Goal: Information Seeking & Learning: Learn about a topic

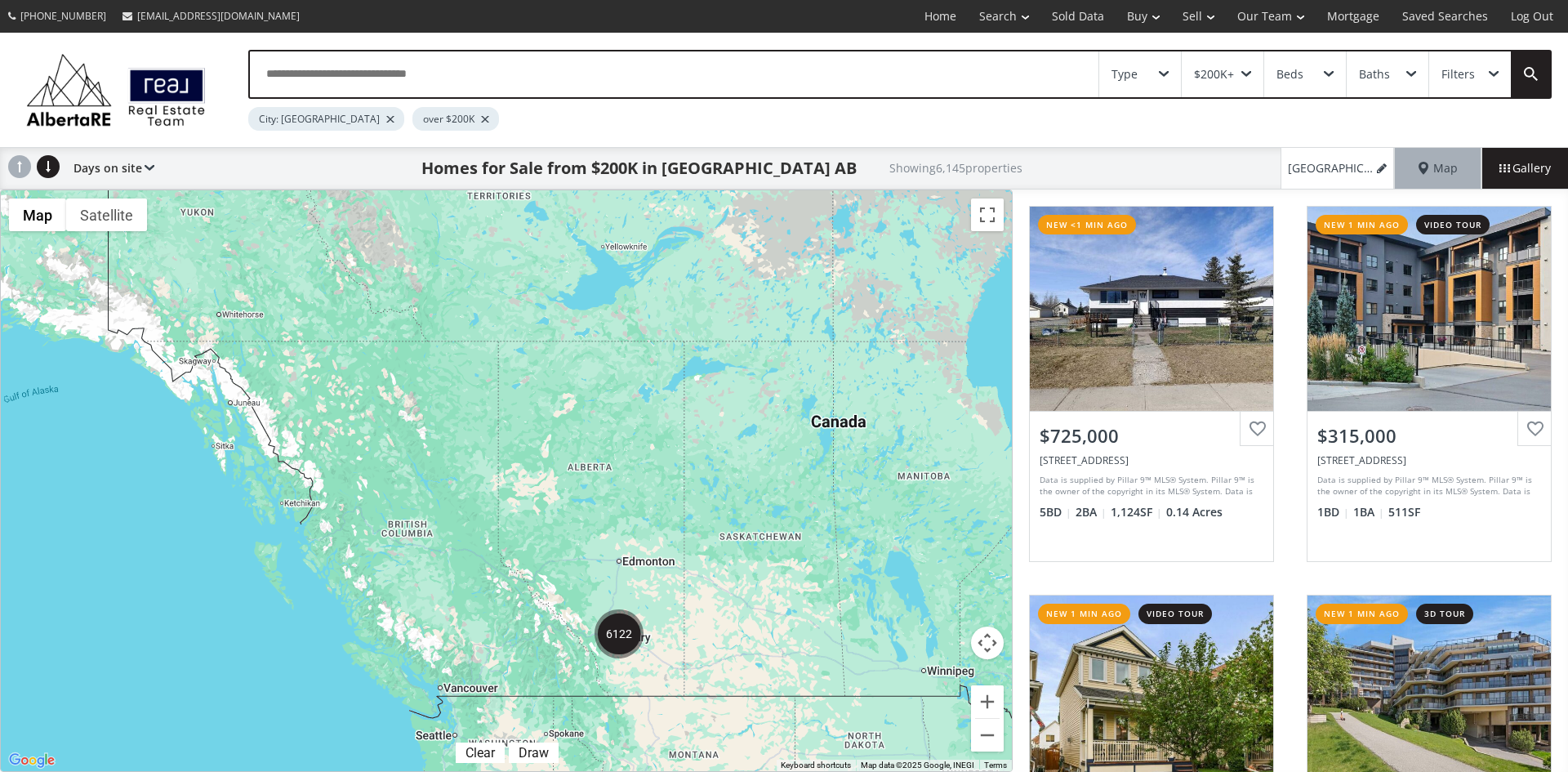
click at [1161, 63] on div "Type" at bounding box center [1140, 74] width 82 height 46
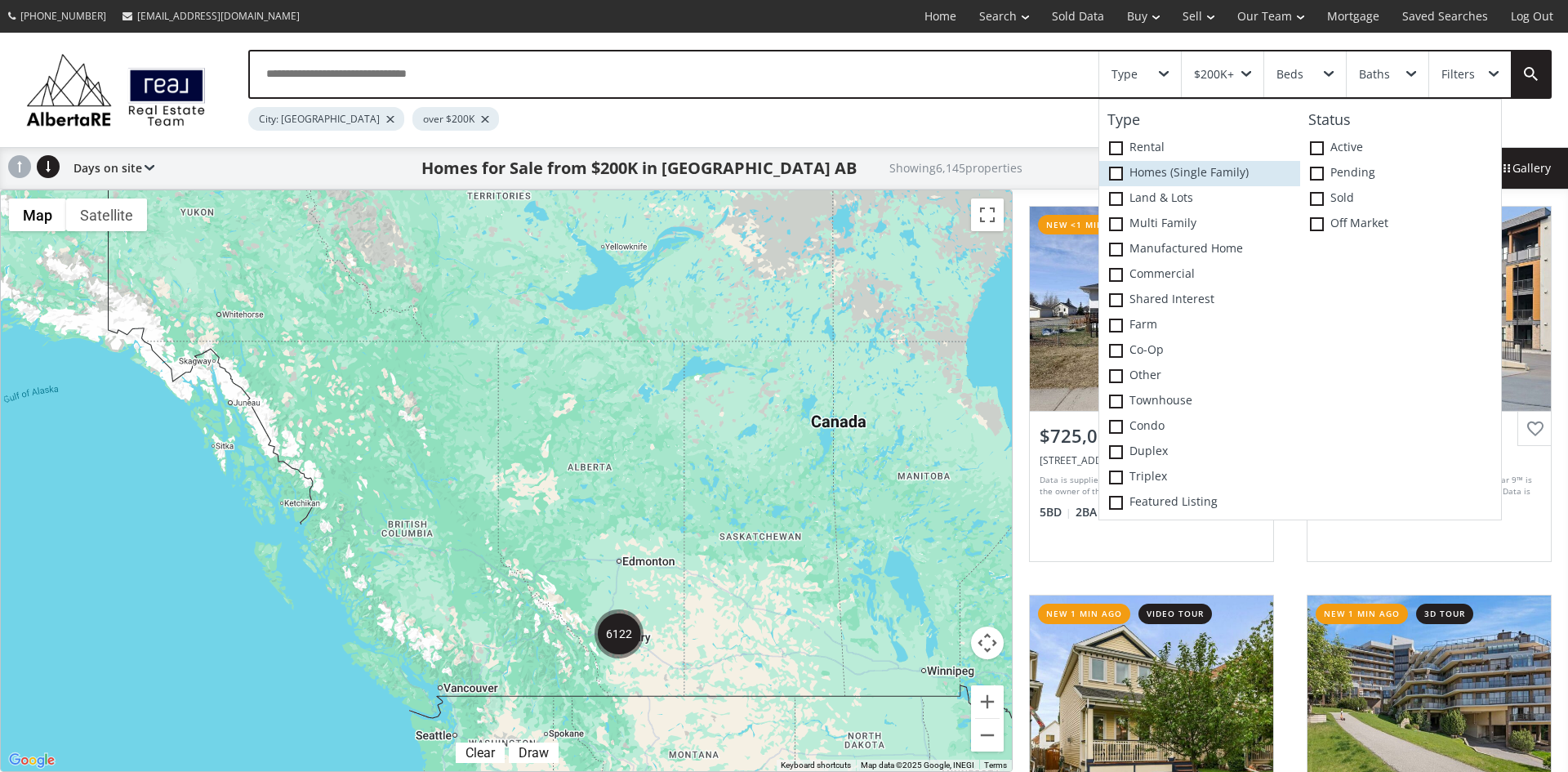
click at [1121, 174] on span at bounding box center [1116, 173] width 14 height 14
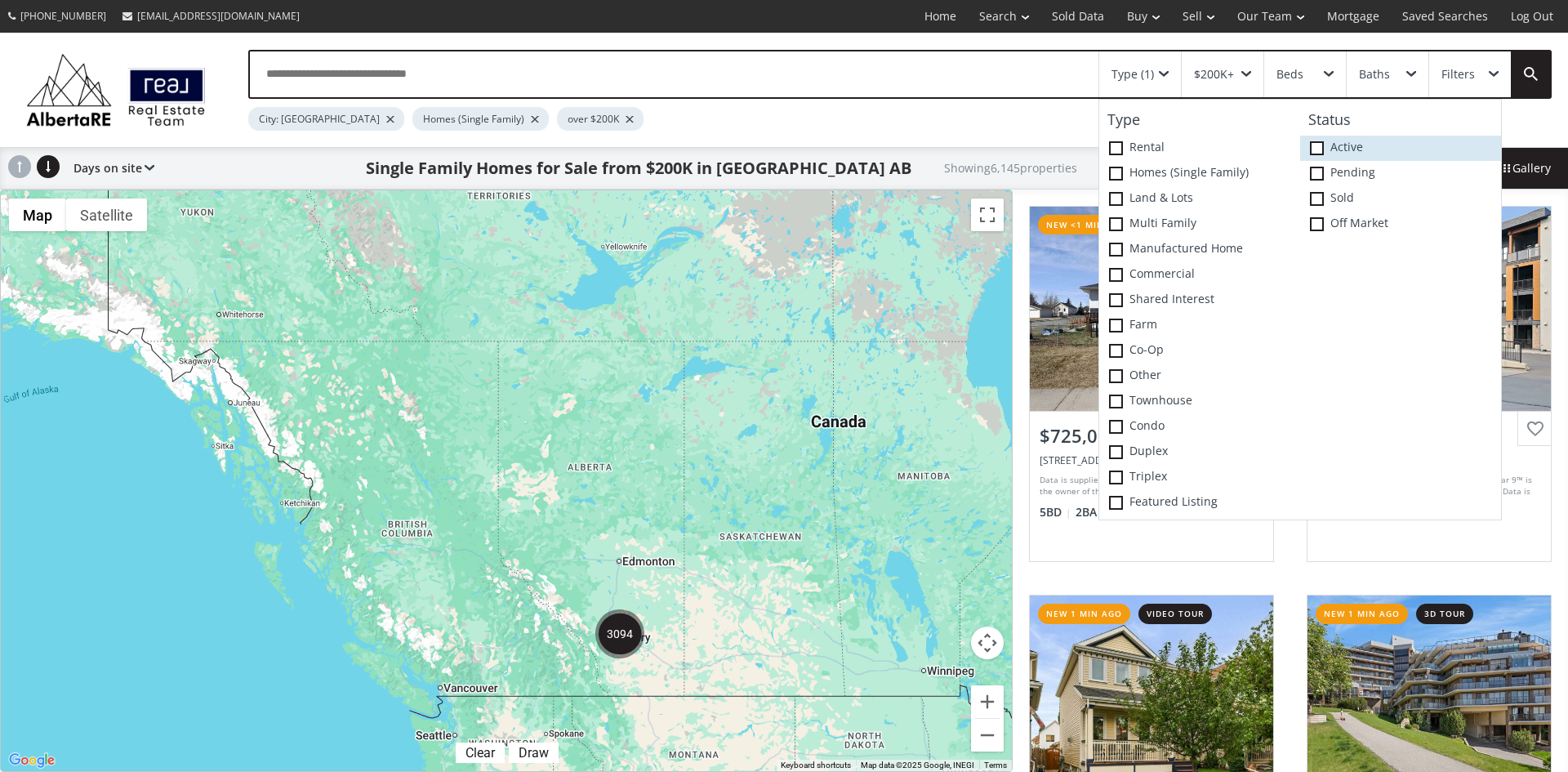
click at [1318, 152] on span at bounding box center [1317, 148] width 14 height 14
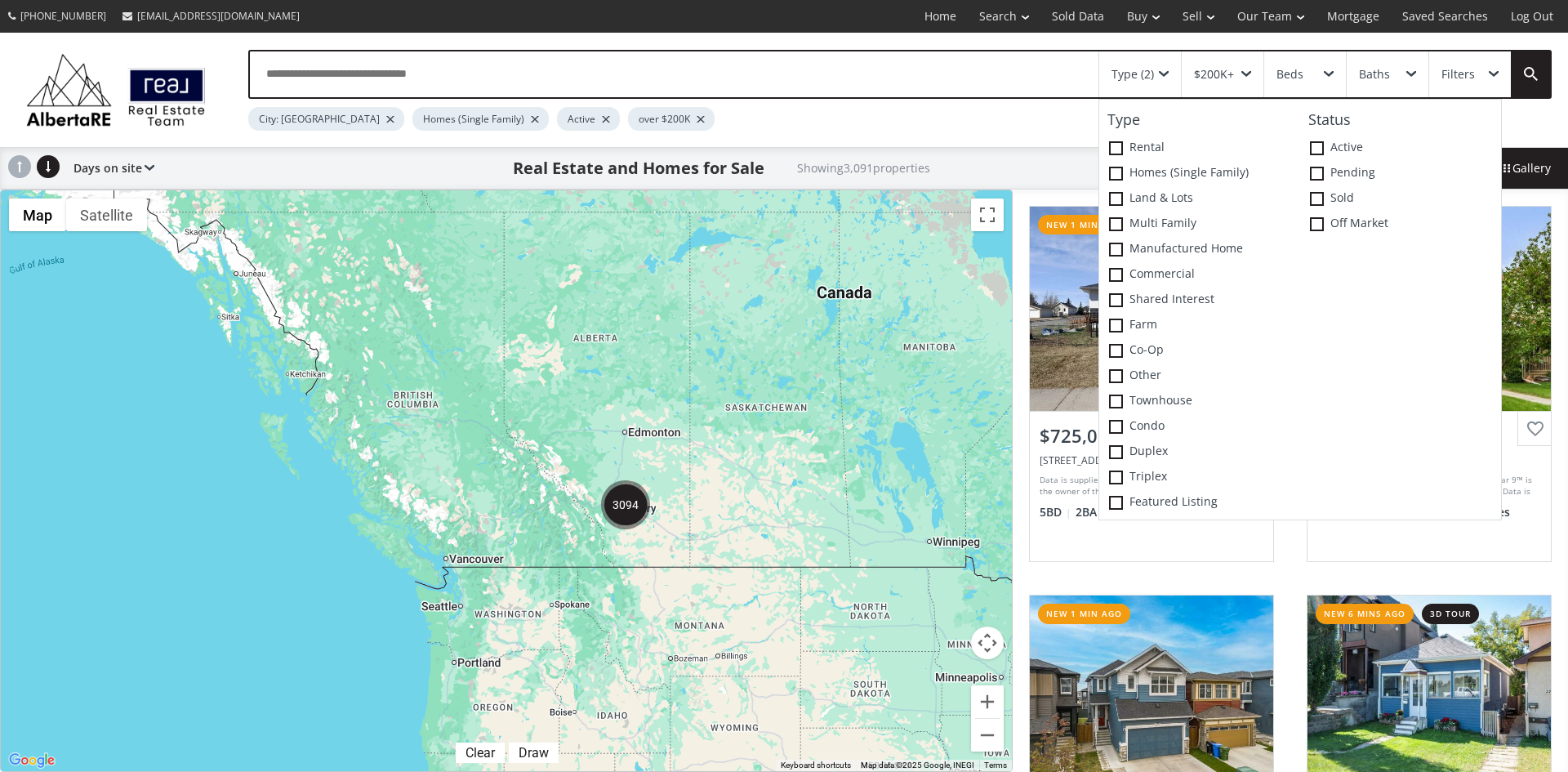
drag, startPoint x: 802, startPoint y: 476, endPoint x: 803, endPoint y: 382, distance: 94.0
click at [803, 382] on div at bounding box center [506, 481] width 1011 height 581
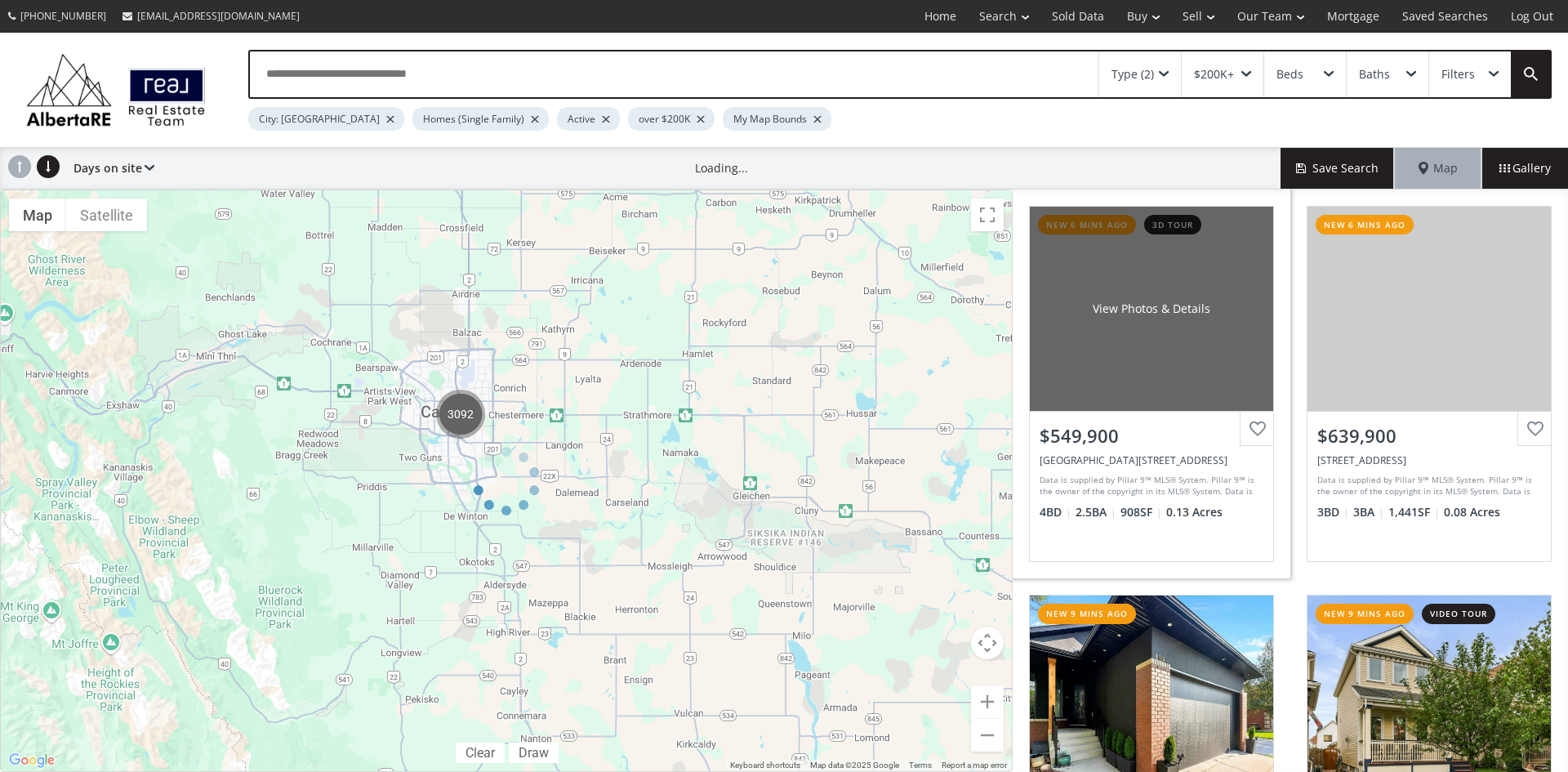
scroll to position [245, 0]
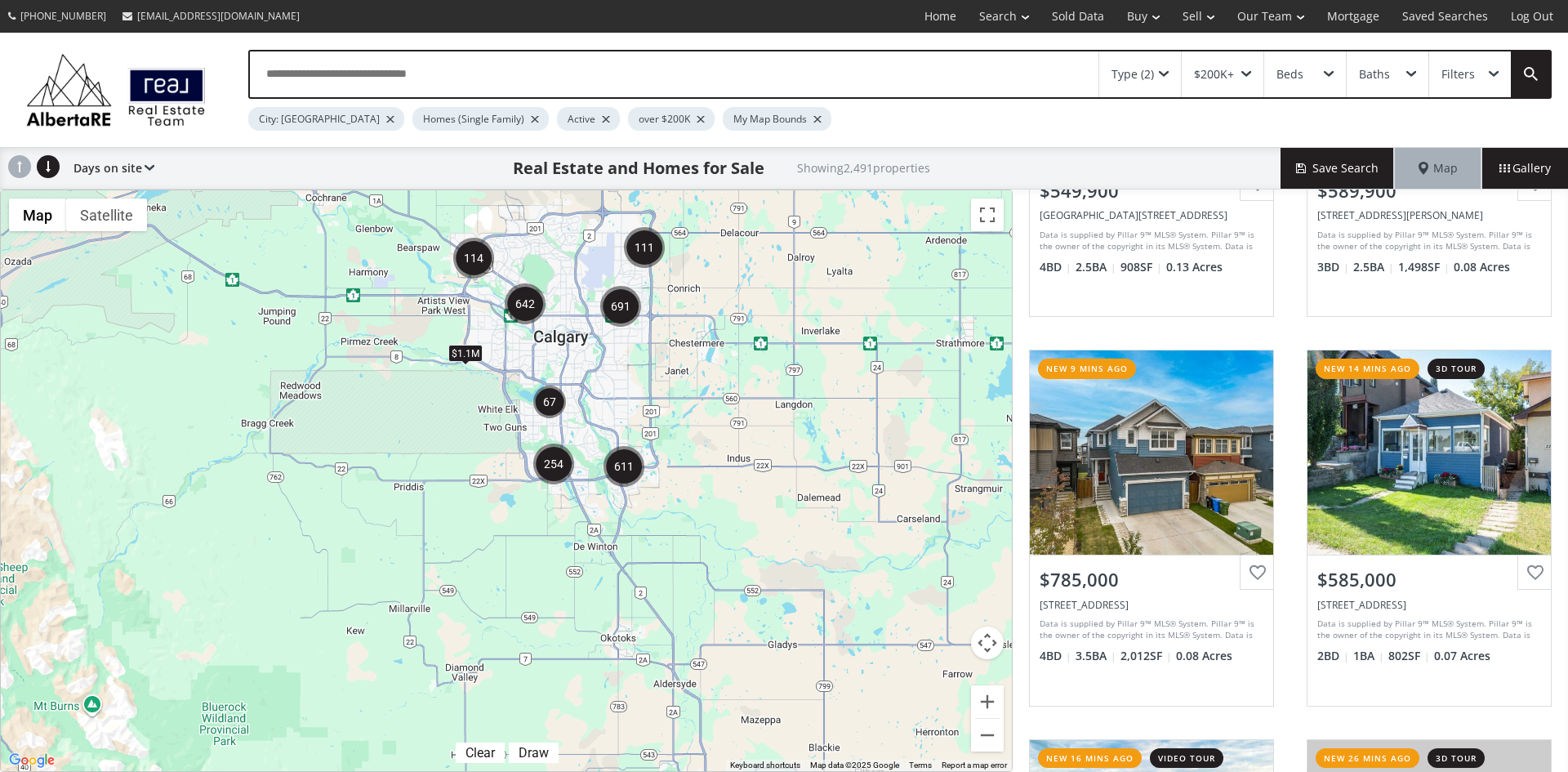
drag, startPoint x: 374, startPoint y: 361, endPoint x: 645, endPoint y: 418, distance: 276.9
click at [645, 418] on div "$1.1M" at bounding box center [506, 481] width 1011 height 581
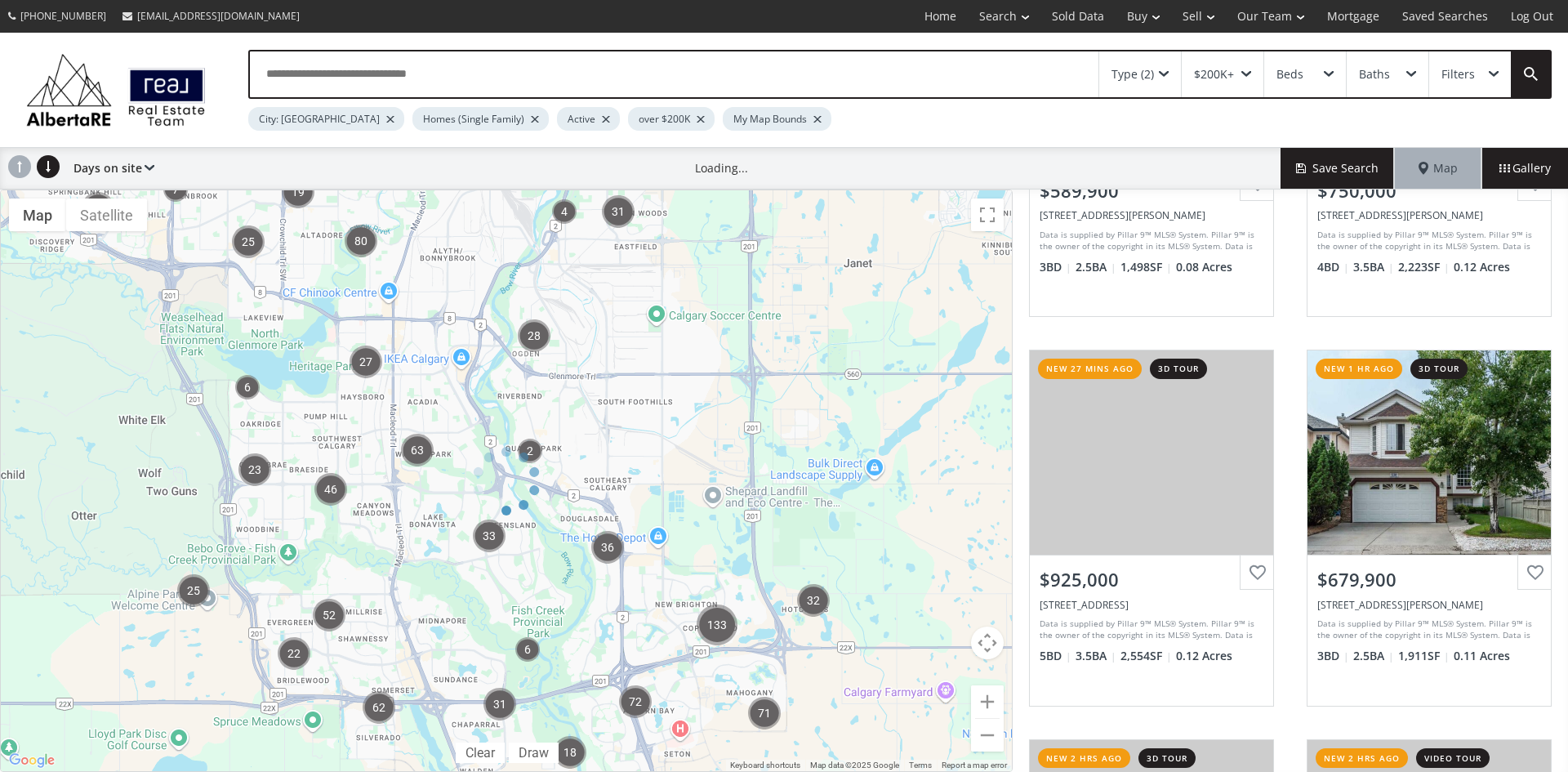
drag, startPoint x: 464, startPoint y: 384, endPoint x: 613, endPoint y: 467, distance: 170.6
click at [613, 467] on div at bounding box center [506, 481] width 1013 height 583
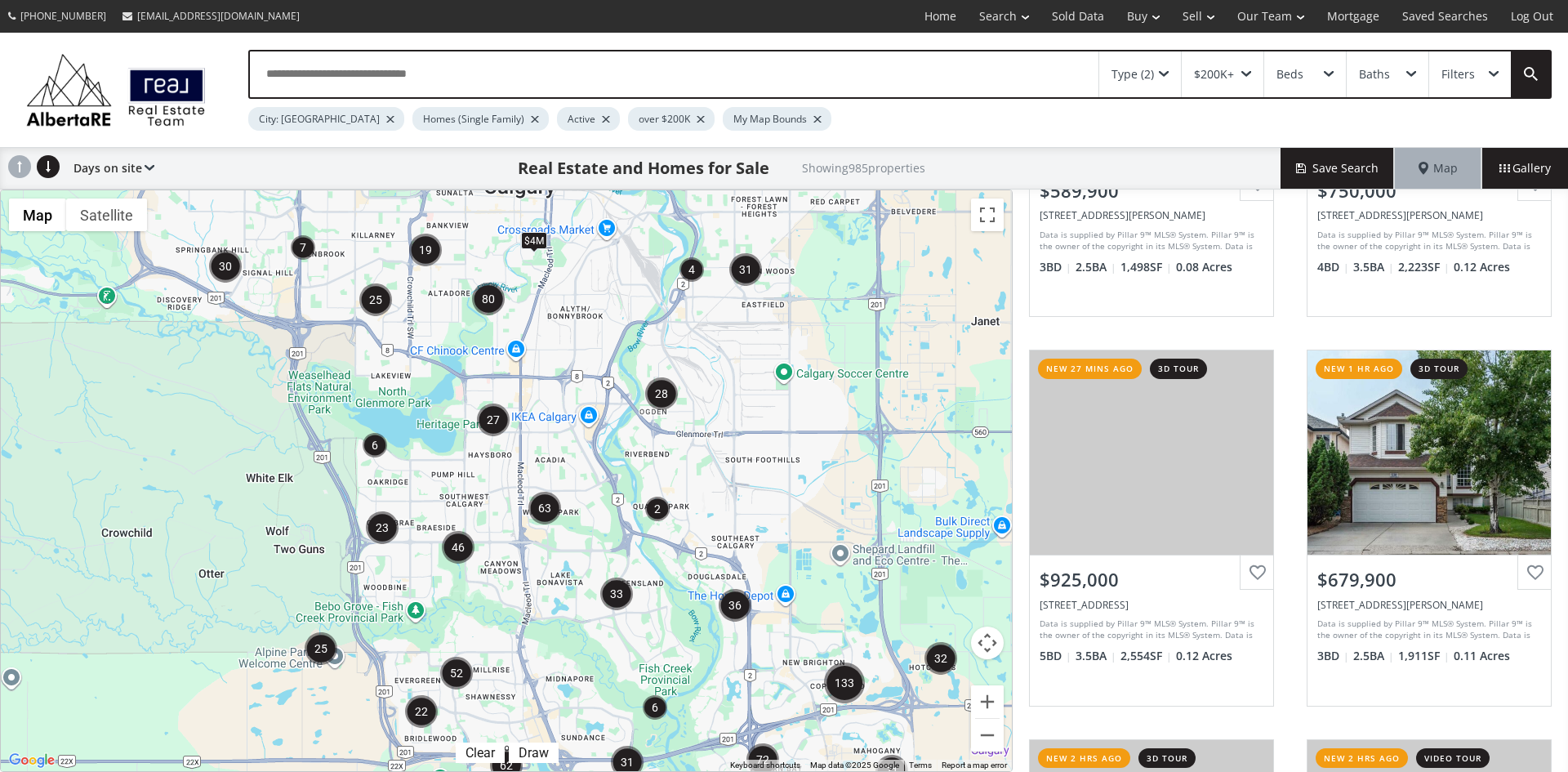
drag, startPoint x: 481, startPoint y: 406, endPoint x: 596, endPoint y: 461, distance: 127.5
click at [596, 461] on div "$4M" at bounding box center [506, 481] width 1011 height 581
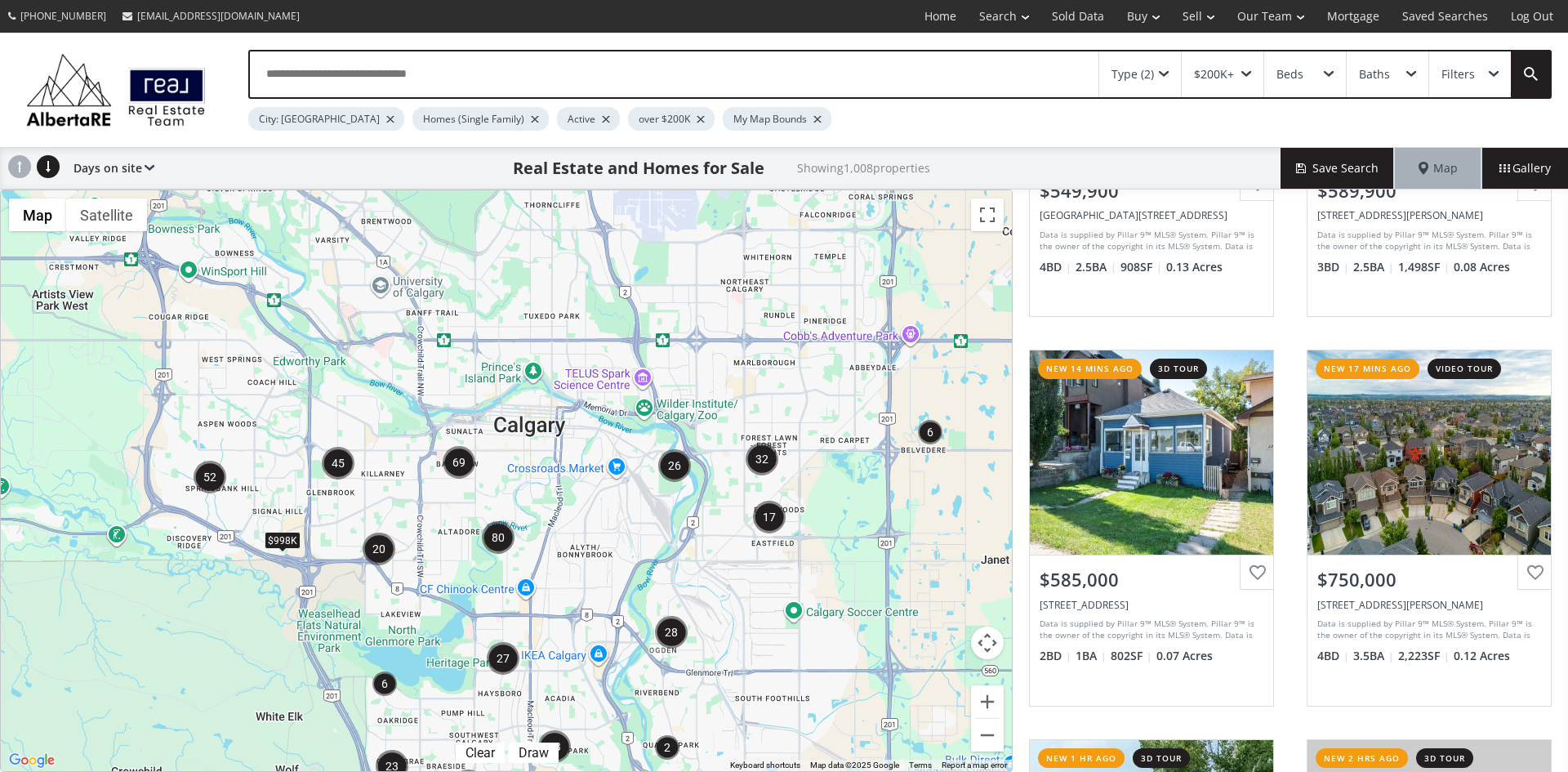
drag, startPoint x: 556, startPoint y: 351, endPoint x: 588, endPoint y: 493, distance: 145.6
click at [577, 598] on div "$998K" at bounding box center [506, 481] width 1011 height 581
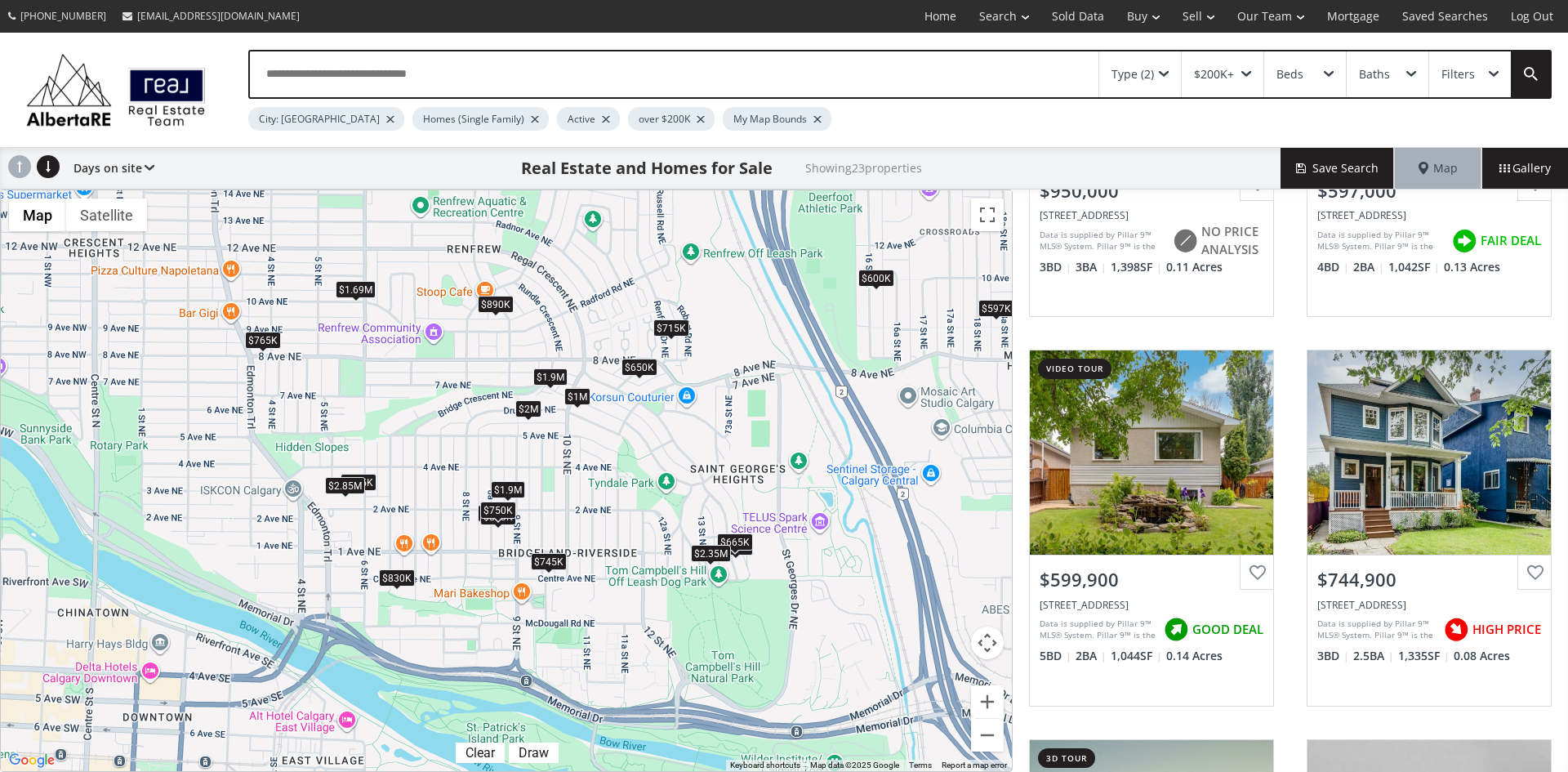
drag, startPoint x: 637, startPoint y: 393, endPoint x: 883, endPoint y: 488, distance: 263.7
click at [883, 488] on div "$950K $597K $600K $745K $1M $890K $850K $765K $1.69M $2M $575K $650K $715K $1.9…" at bounding box center [506, 481] width 1011 height 581
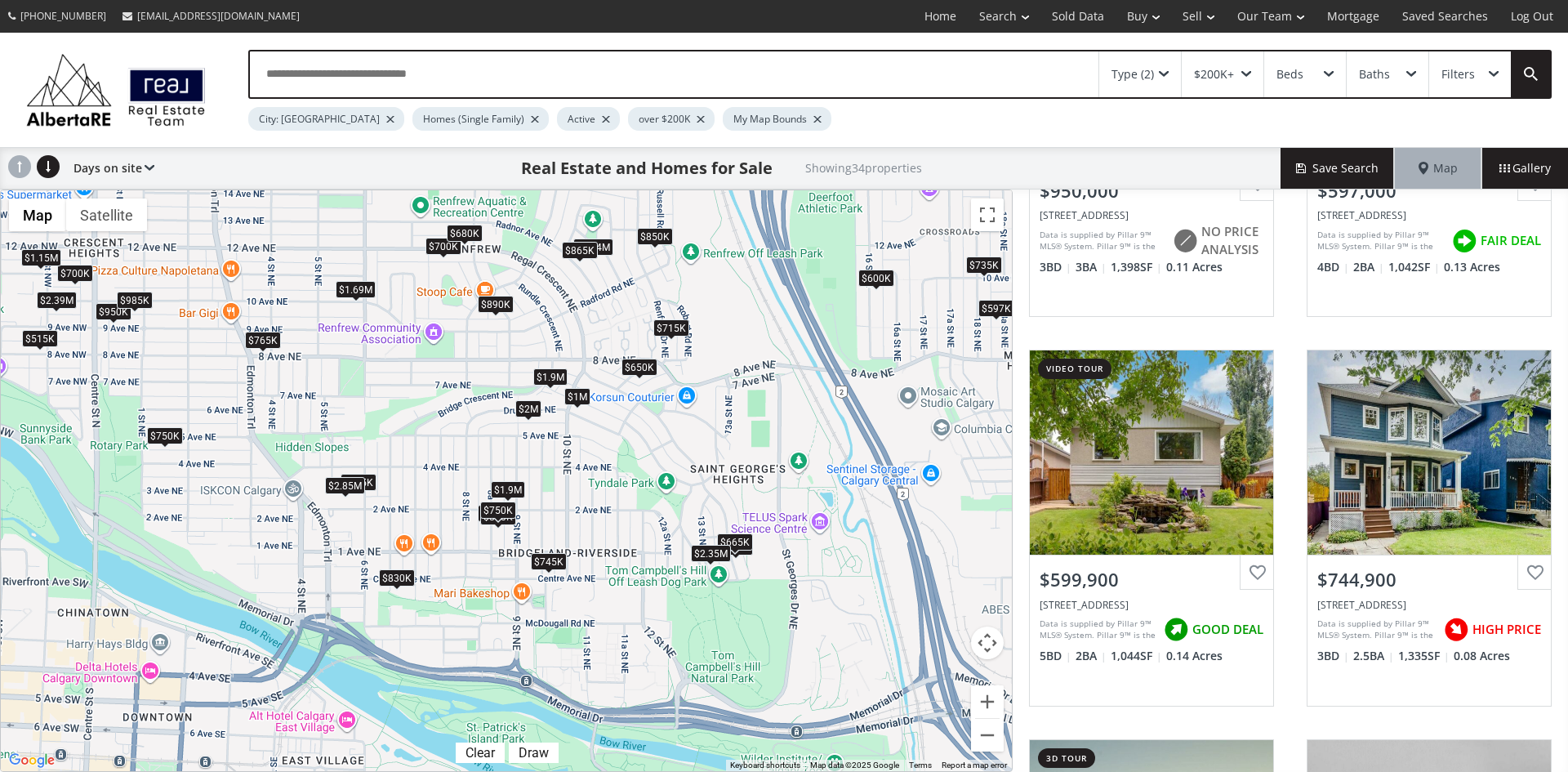
click at [665, 325] on div "$715K" at bounding box center [672, 328] width 36 height 17
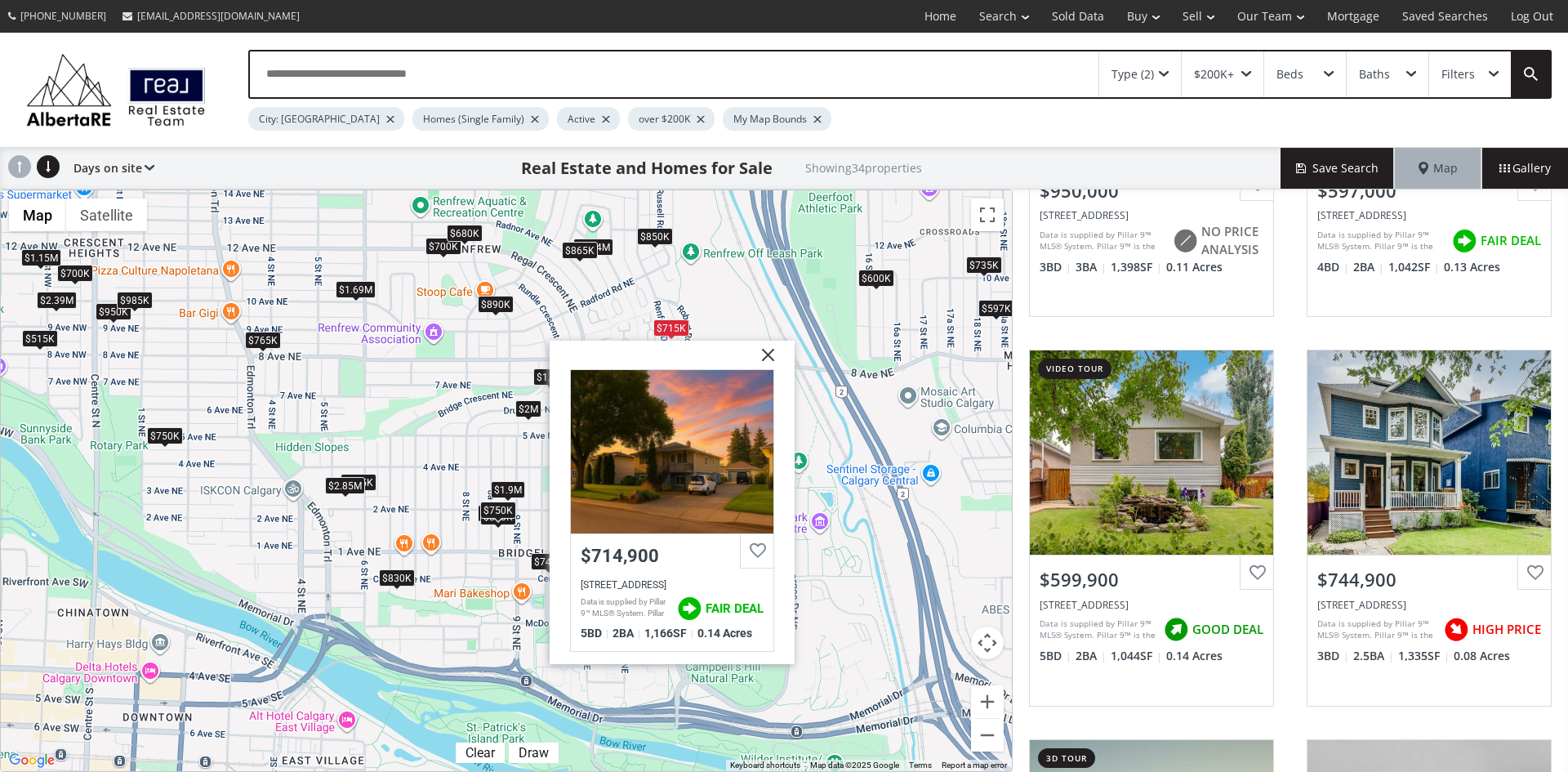
click at [768, 358] on img at bounding box center [761, 360] width 41 height 41
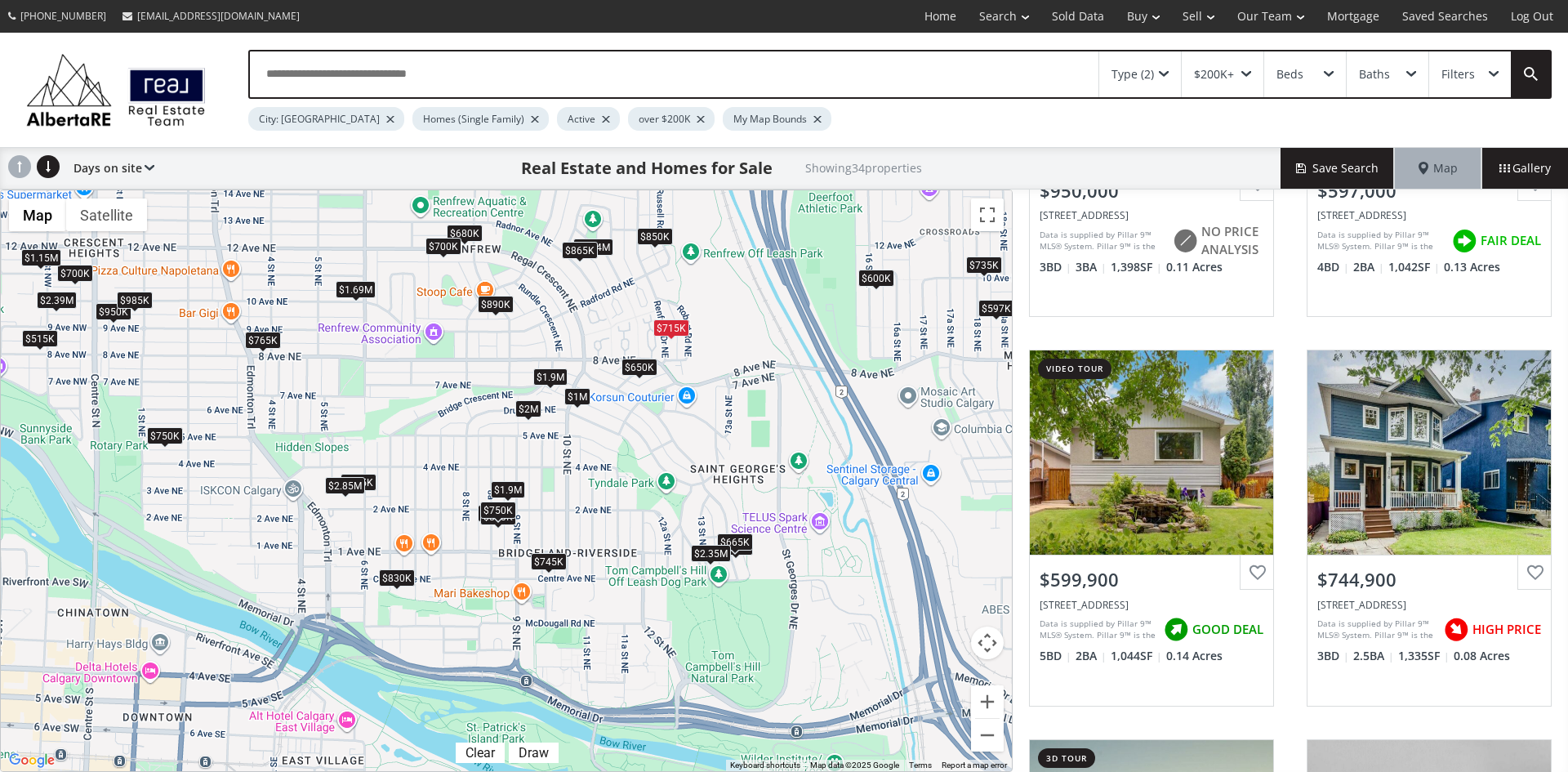
click at [451, 242] on div "$700K" at bounding box center [444, 246] width 36 height 17
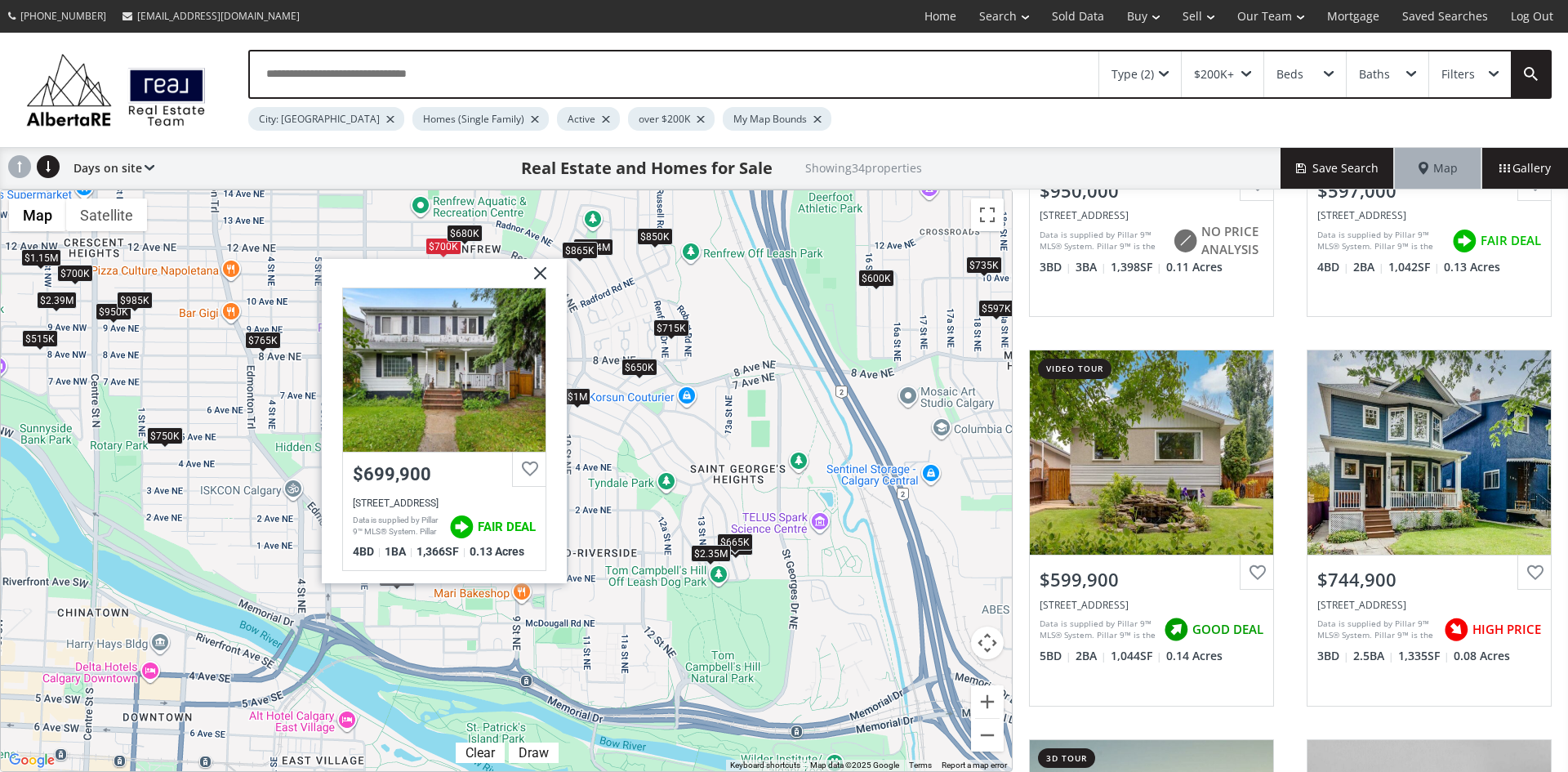
click at [547, 273] on img at bounding box center [534, 278] width 41 height 41
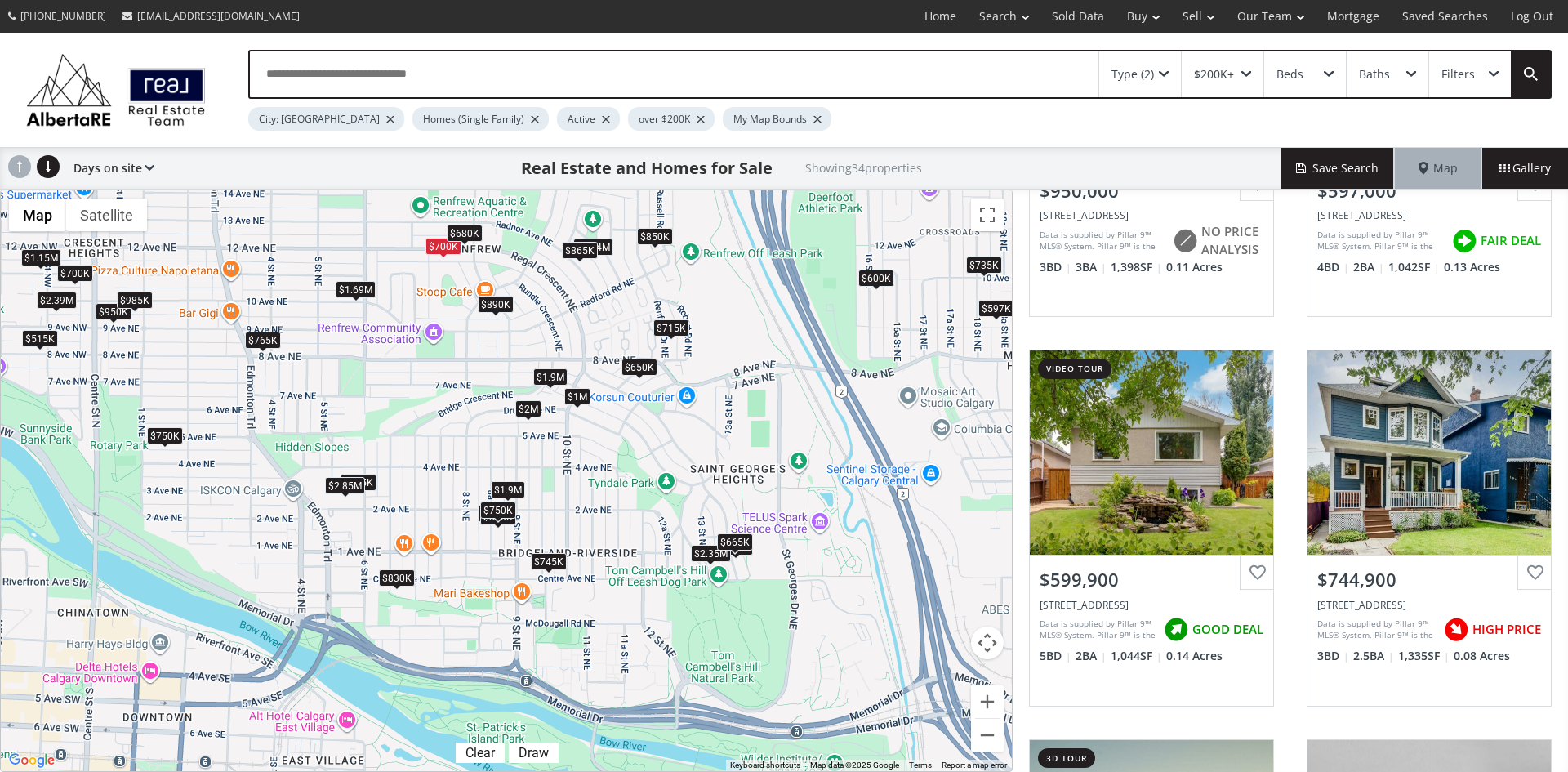
click at [740, 543] on div "$665K" at bounding box center [735, 542] width 36 height 17
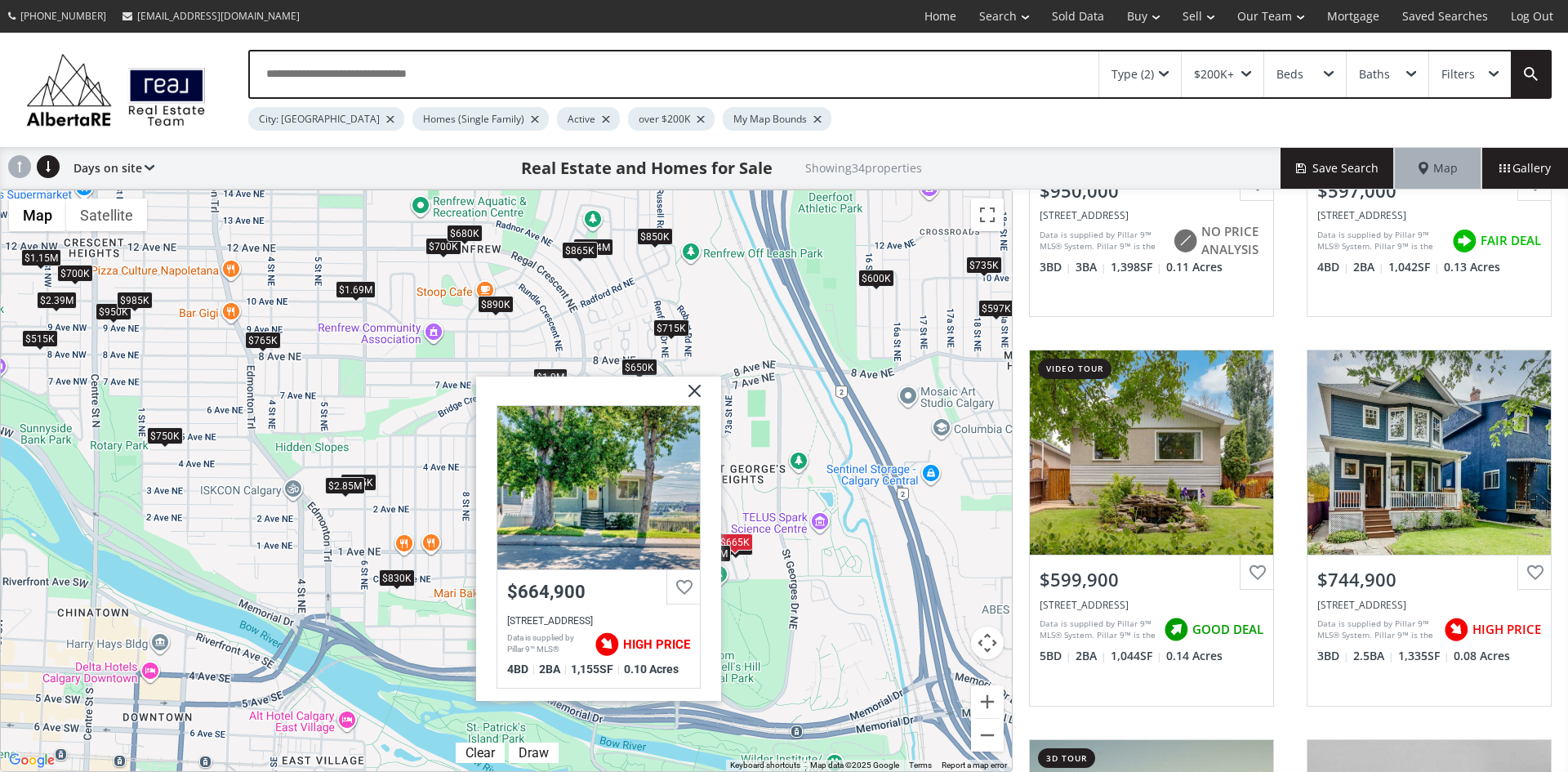
click at [693, 385] on img at bounding box center [688, 397] width 41 height 41
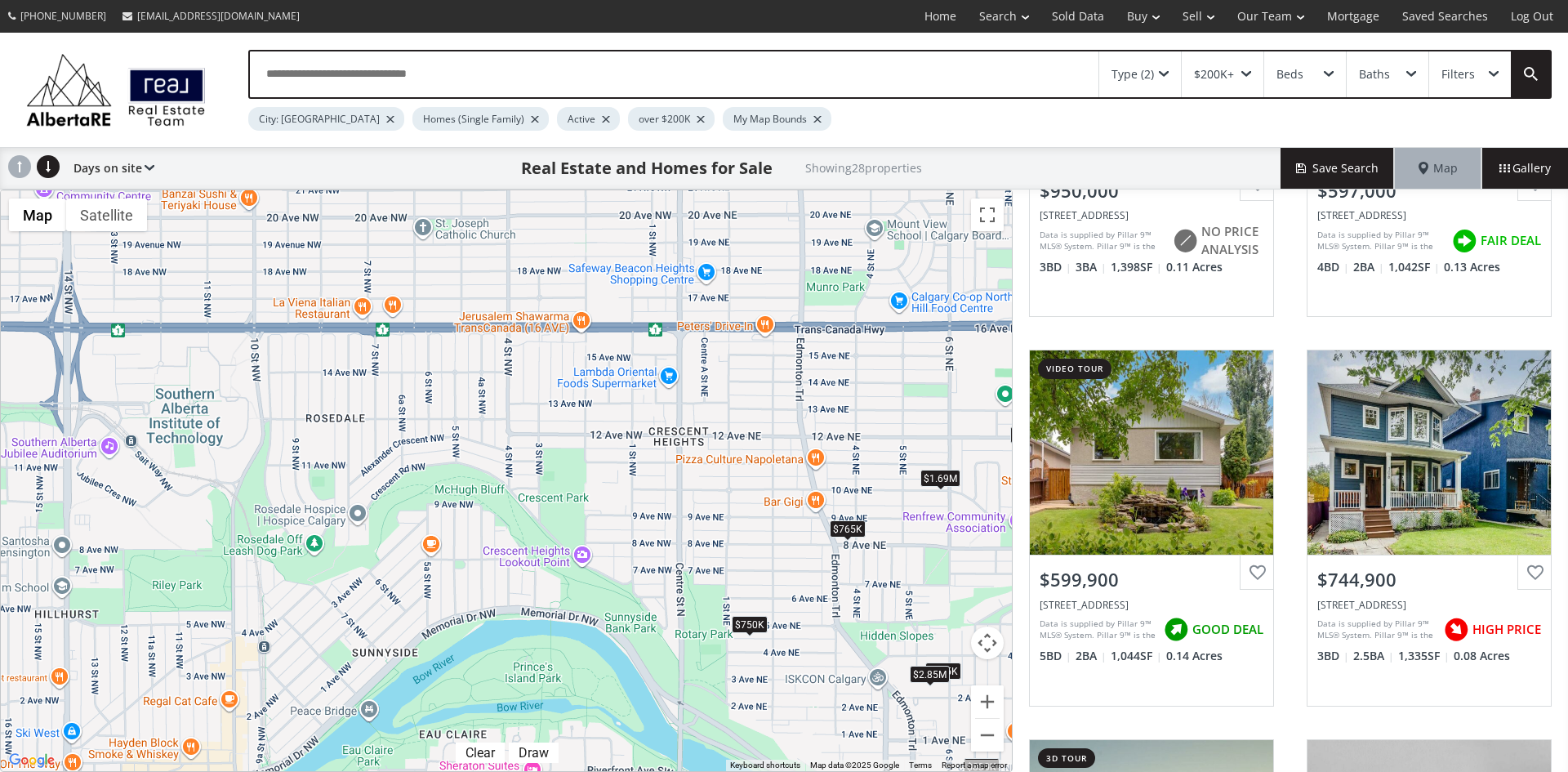
drag, startPoint x: 166, startPoint y: 304, endPoint x: 887, endPoint y: 543, distance: 759.6
click at [887, 543] on div "$950K $597K $600K $745K $1M $890K $850K $765K $1.69M $2M $575K $650K $700K $715…" at bounding box center [506, 481] width 1011 height 581
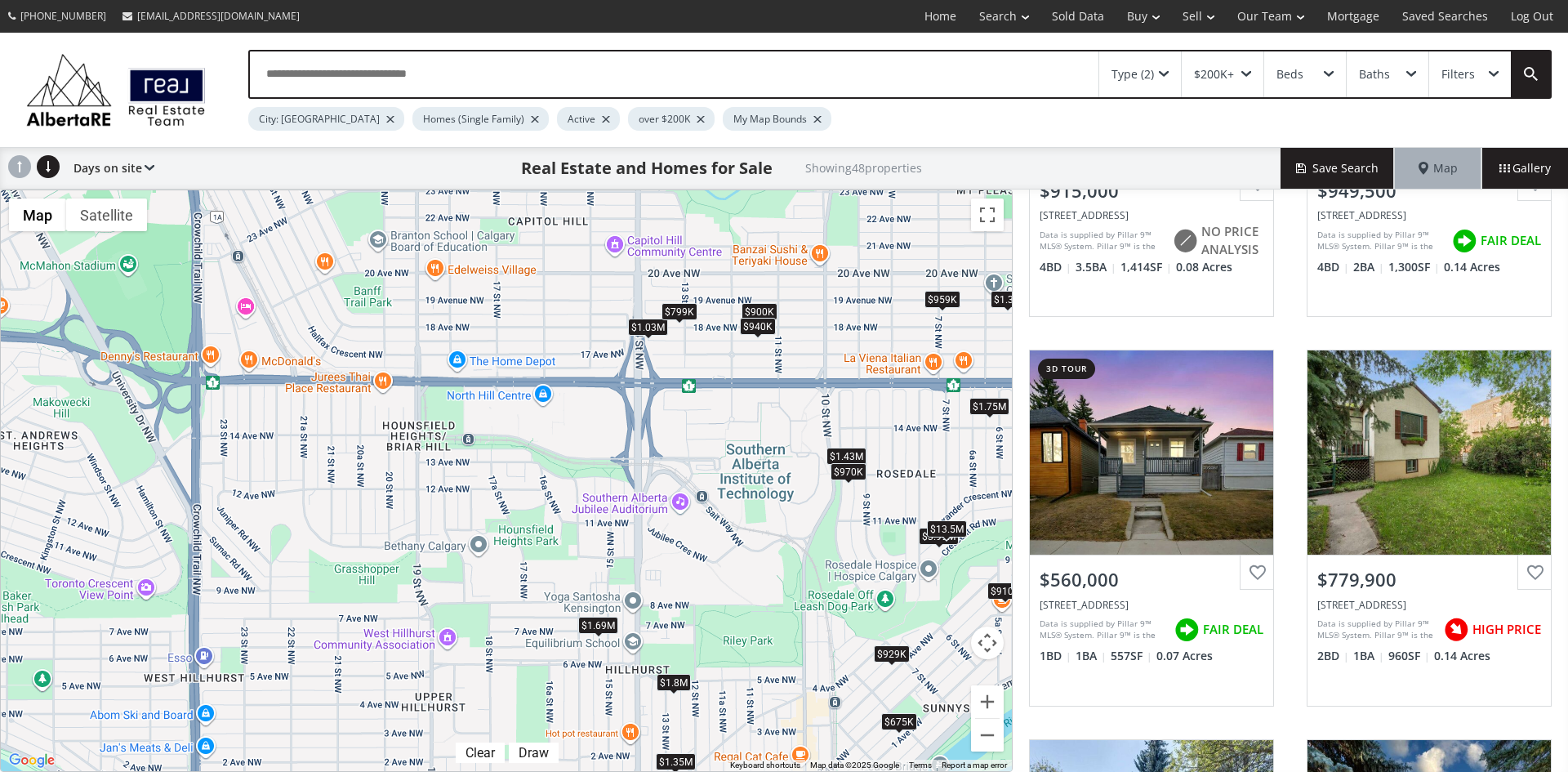
drag, startPoint x: 192, startPoint y: 365, endPoint x: 767, endPoint y: 420, distance: 577.6
click at [767, 420] on div "$915K $950K $560K $780K $1.08M $765K $1.35M $1.69M $1.43M $675K $900K $789K $95…" at bounding box center [506, 481] width 1011 height 581
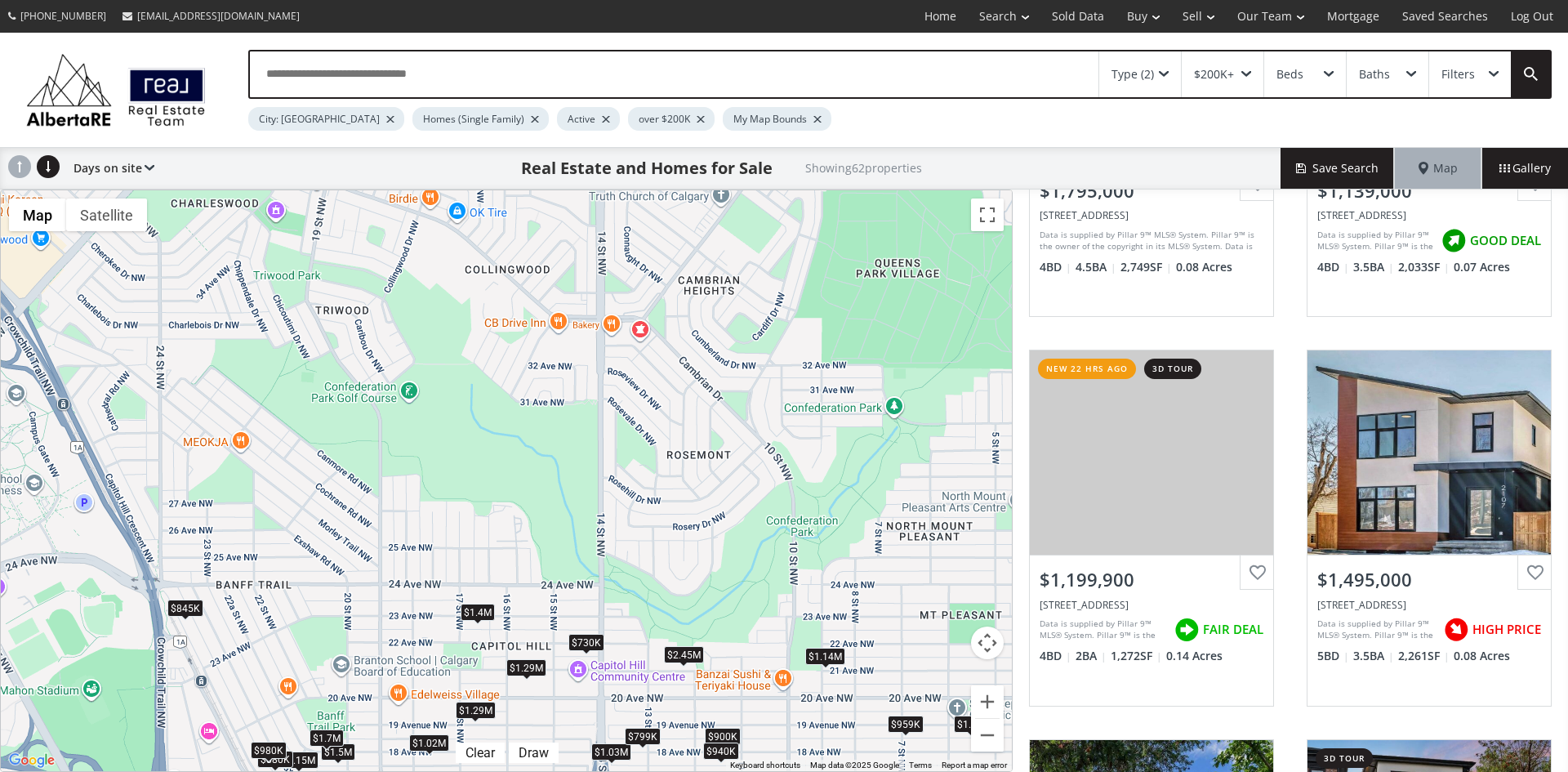
drag, startPoint x: 537, startPoint y: 280, endPoint x: 500, endPoint y: 709, distance: 430.6
click at [500, 709] on div "$1.8M $1.14M $1.2M $1.5M $979K $1.25M+ $2.45M $1.05M $2.2M $1.35M $1.4M+ $1.43M…" at bounding box center [506, 481] width 1011 height 581
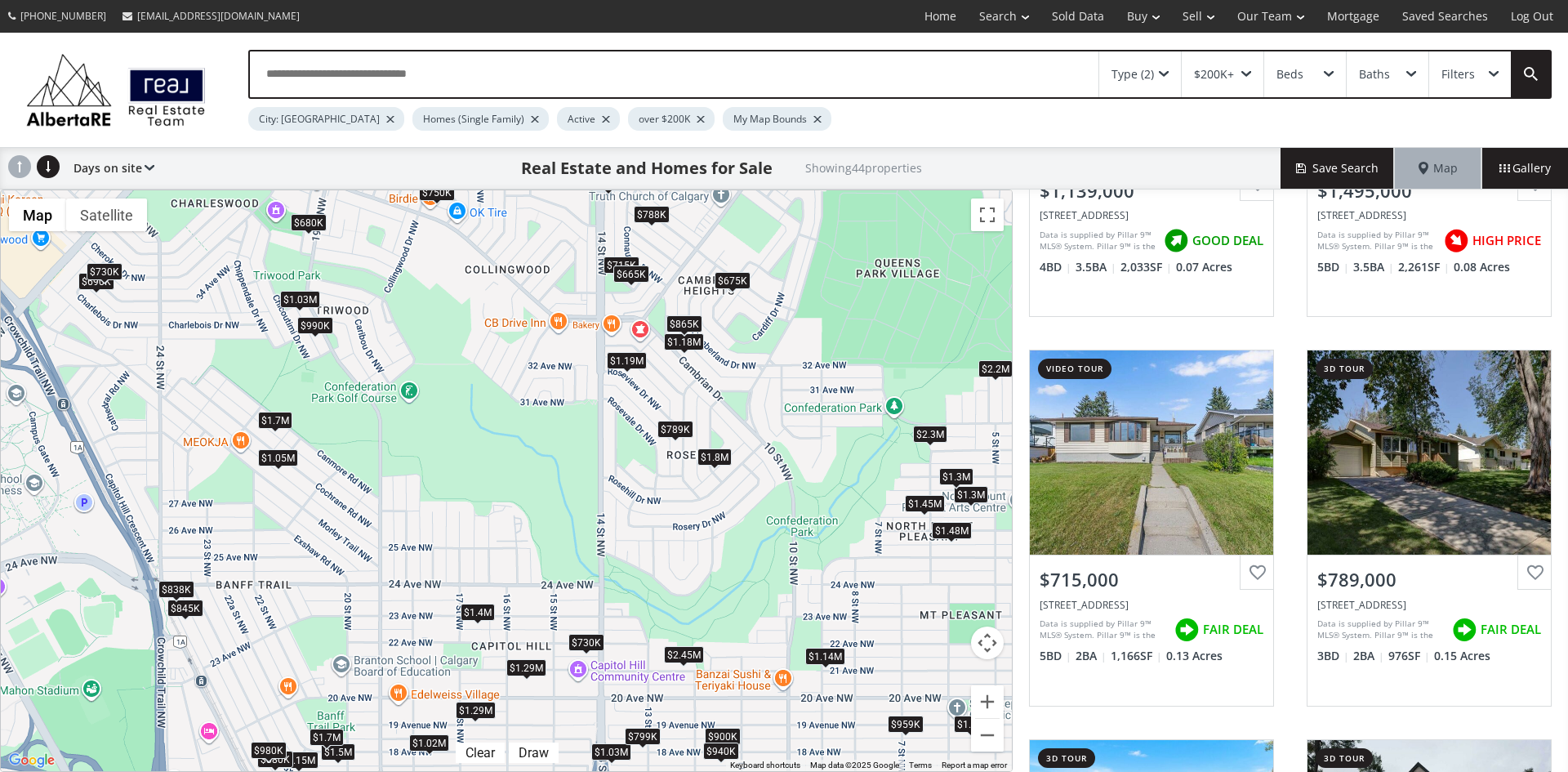
click at [275, 456] on div "$1.05M" at bounding box center [278, 458] width 40 height 17
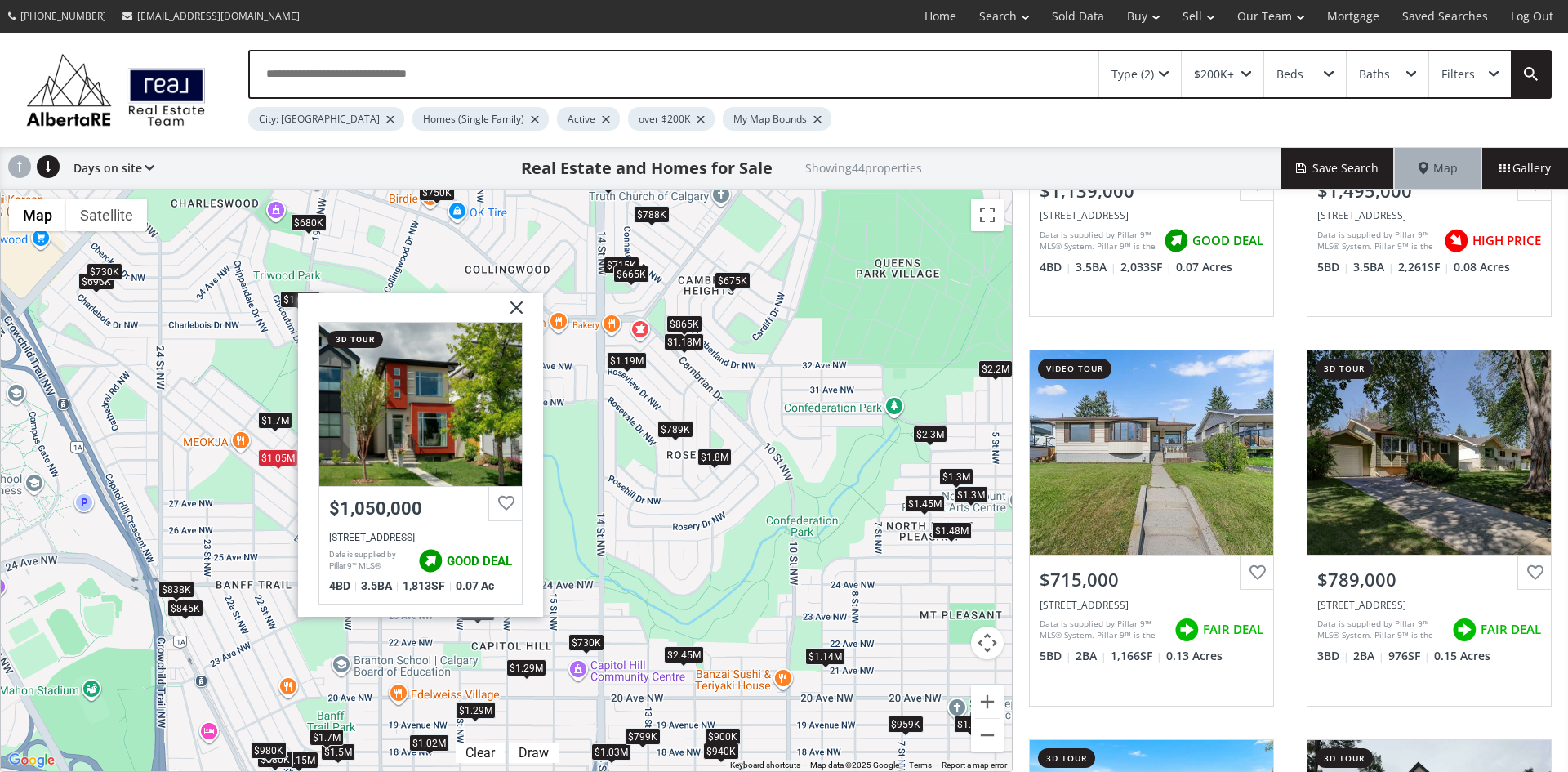
click at [512, 306] on img at bounding box center [510, 312] width 41 height 41
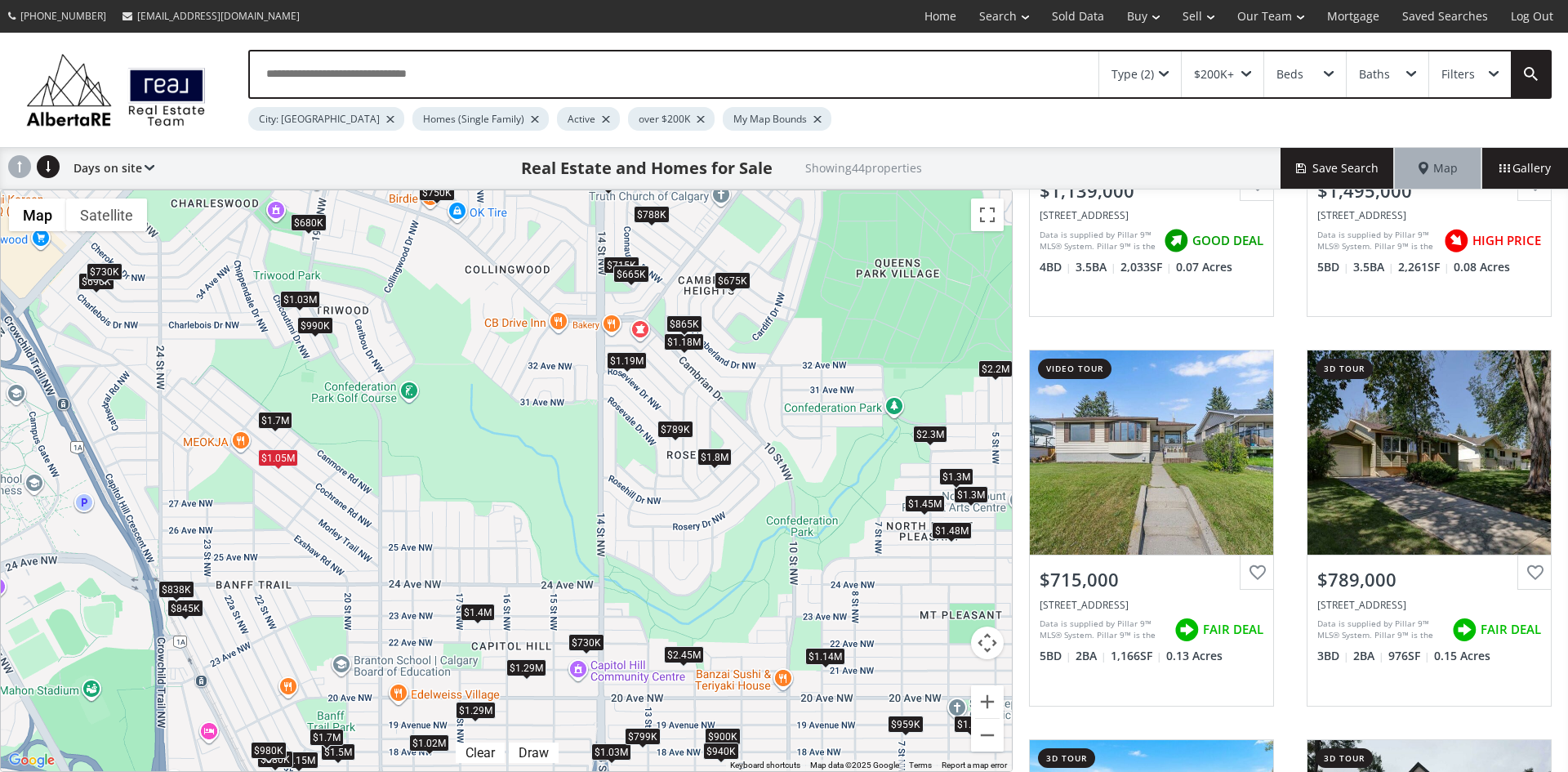
click at [672, 425] on div "$789K" at bounding box center [676, 429] width 36 height 17
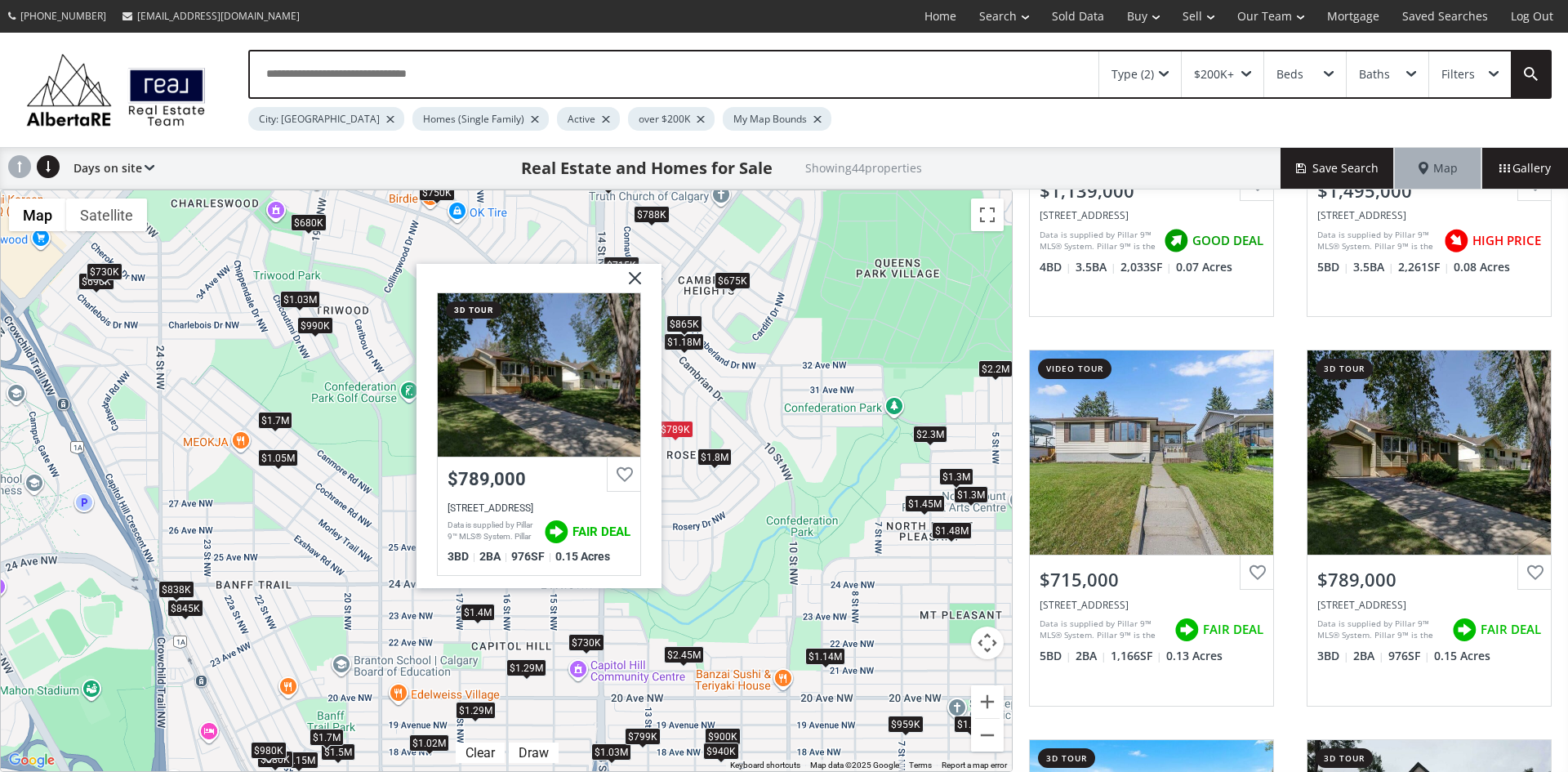
click at [643, 267] on img at bounding box center [628, 284] width 41 height 41
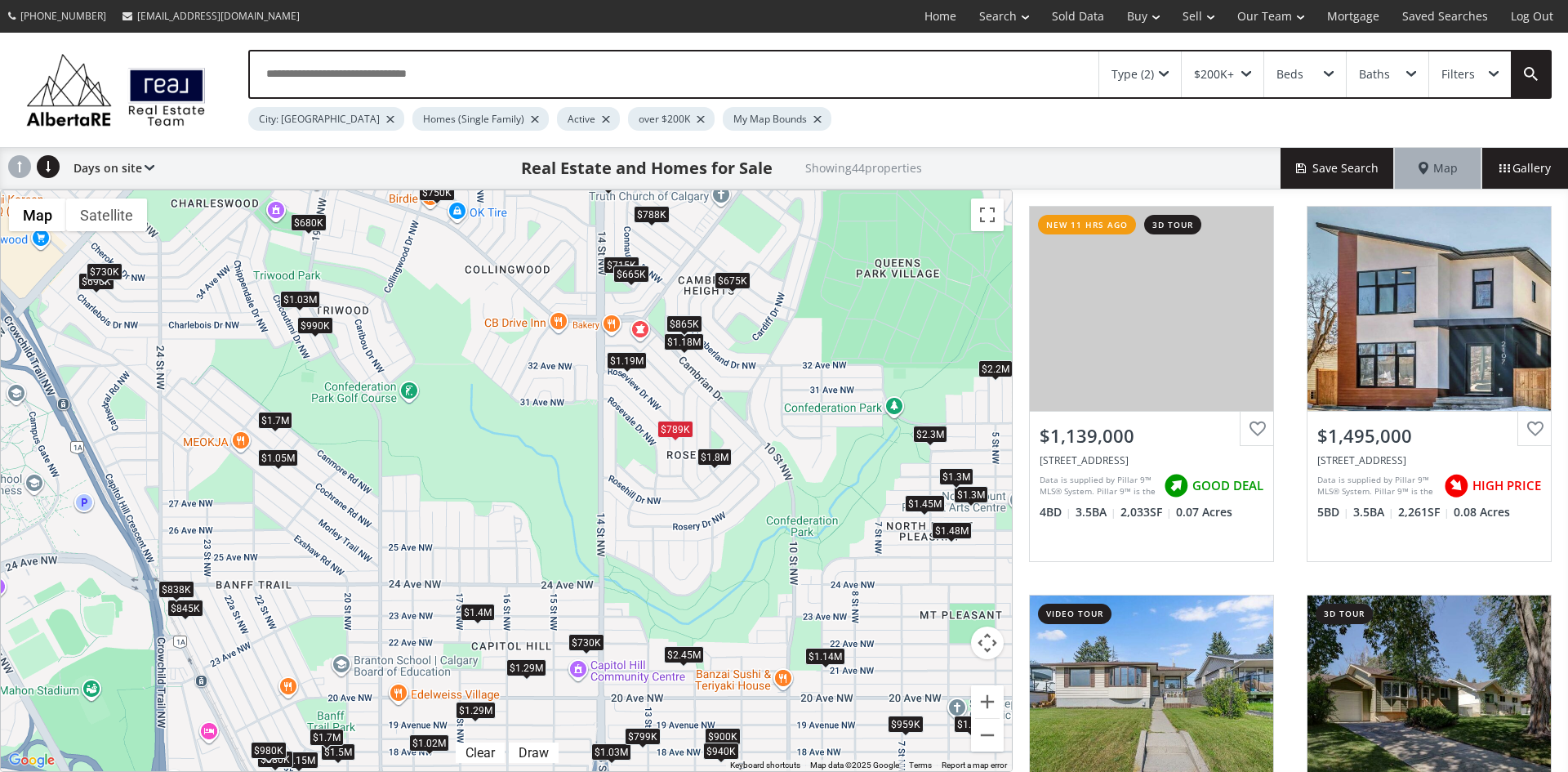
click at [729, 279] on div "$675K" at bounding box center [733, 281] width 36 height 17
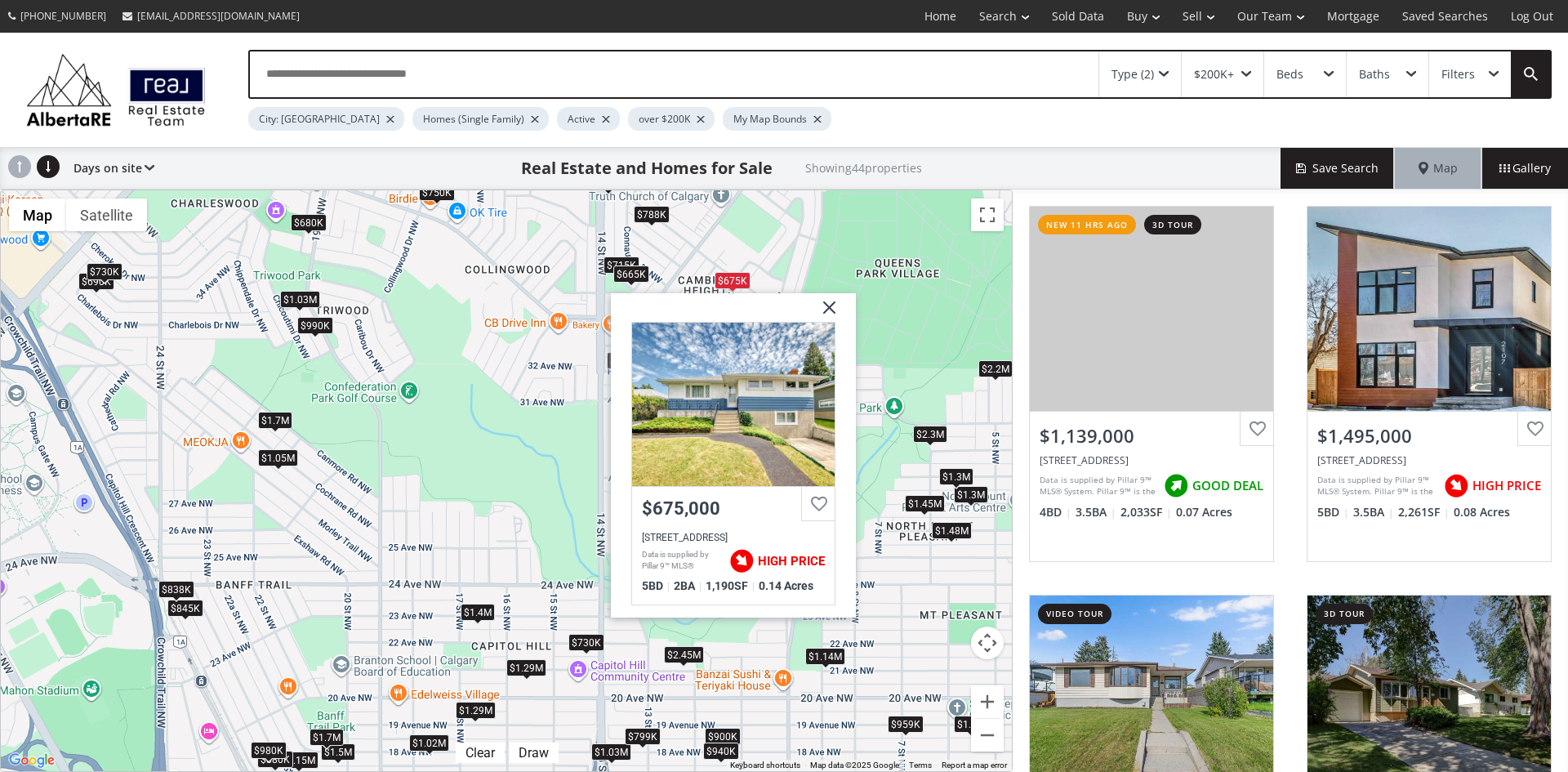
click at [834, 300] on img at bounding box center [822, 313] width 41 height 41
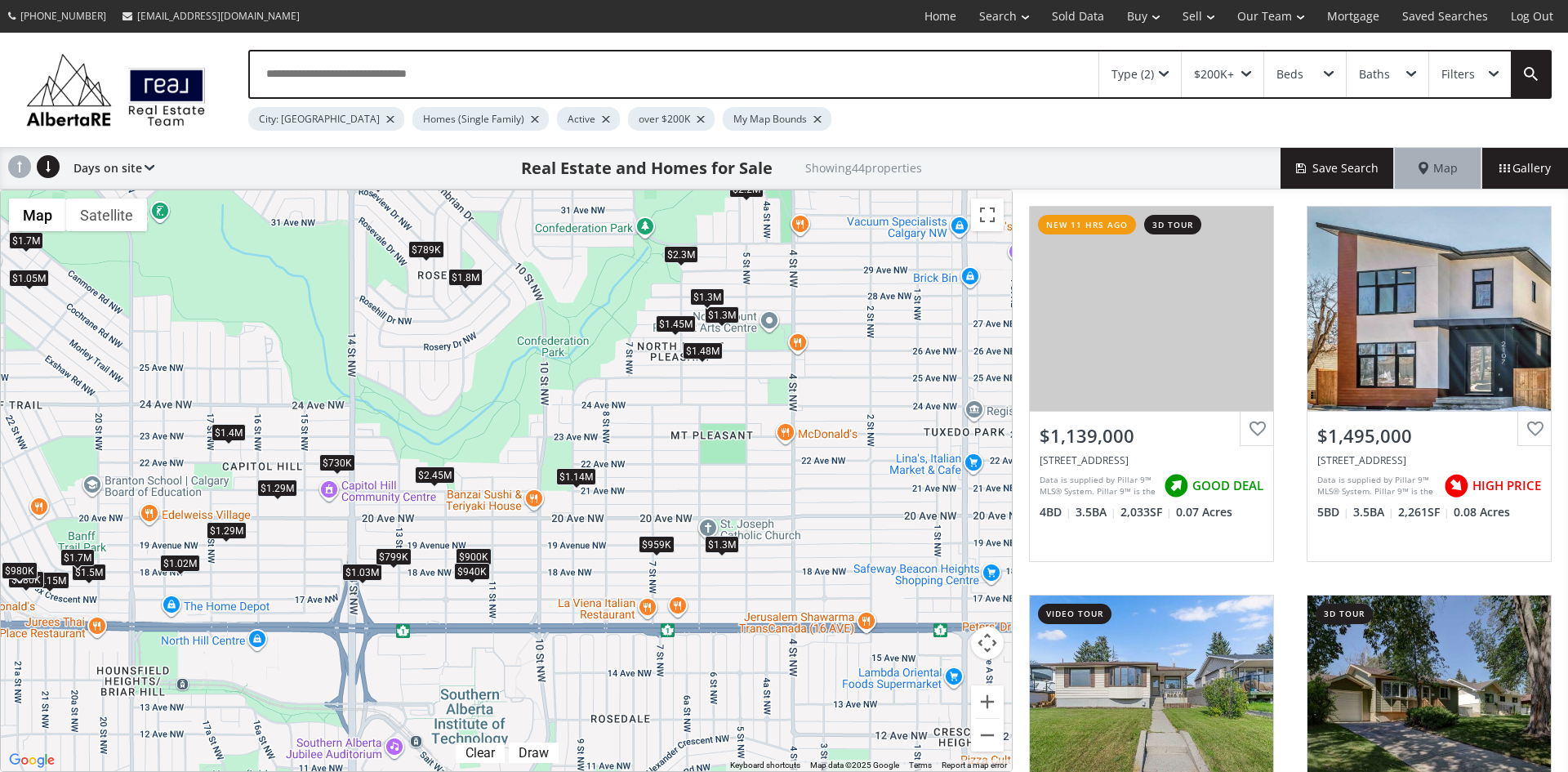
drag, startPoint x: 921, startPoint y: 595, endPoint x: 669, endPoint y: 428, distance: 302.3
click at [669, 428] on div "$1.14M $1.5M $715K $789K $990K $1.3M $1.18M $2.45M $2.2M $675K $665K $845K $2.3…" at bounding box center [506, 481] width 1011 height 581
